Goal: Complete application form

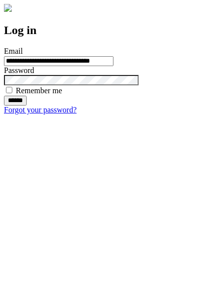
type input "**********"
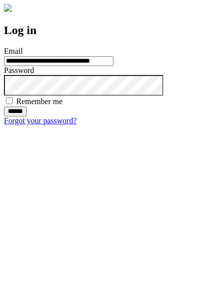
click at [27, 116] on input "******" at bounding box center [15, 112] width 23 height 10
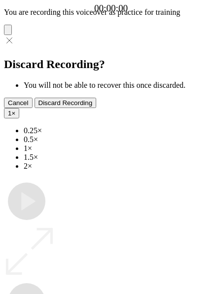
type input "**********"
